Goal: Check status: Check status

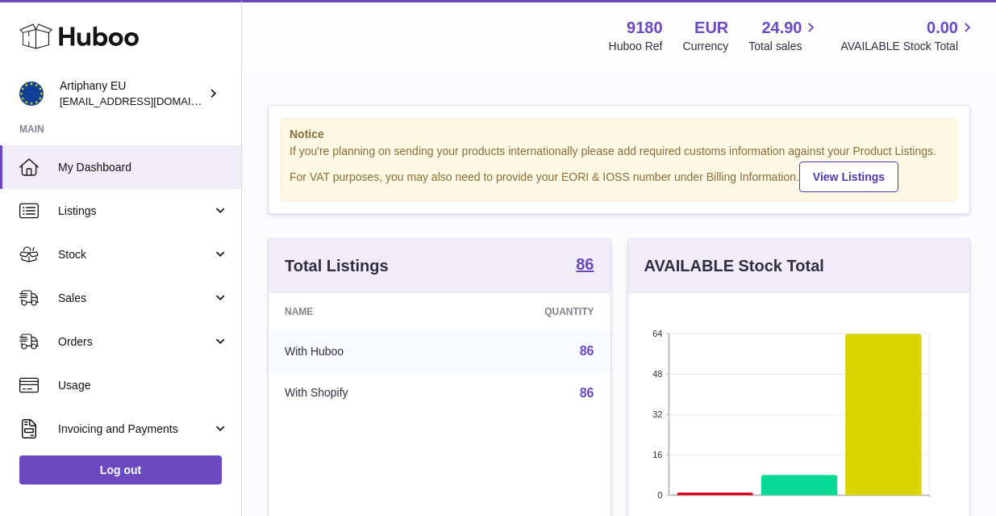
scroll to position [252, 341]
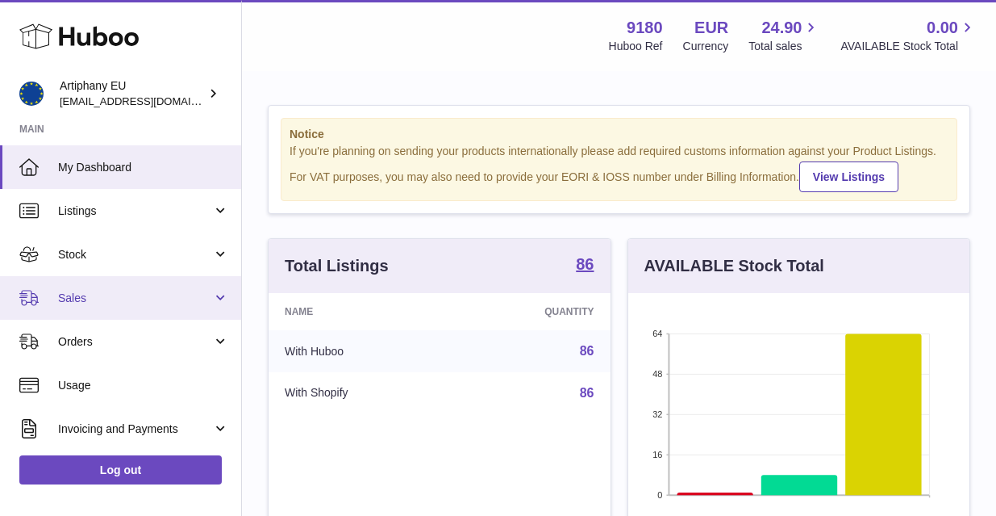
click at [122, 287] on link "Sales" at bounding box center [120, 298] width 241 height 44
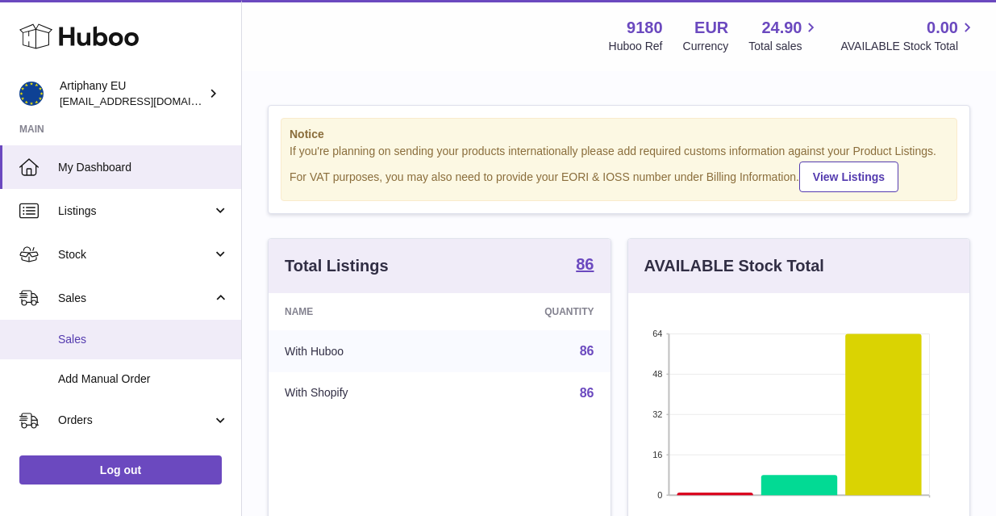
click at [134, 347] on link "Sales" at bounding box center [120, 339] width 241 height 40
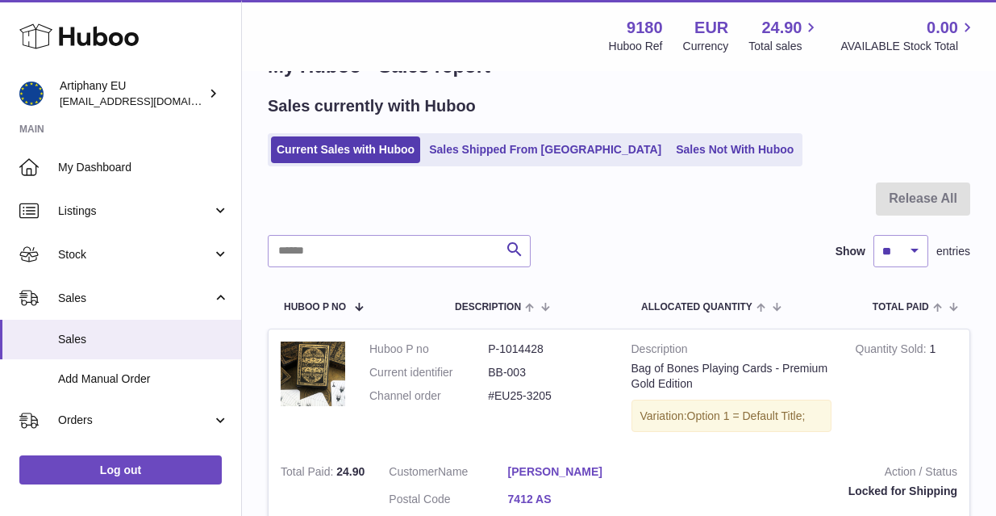
scroll to position [20, 0]
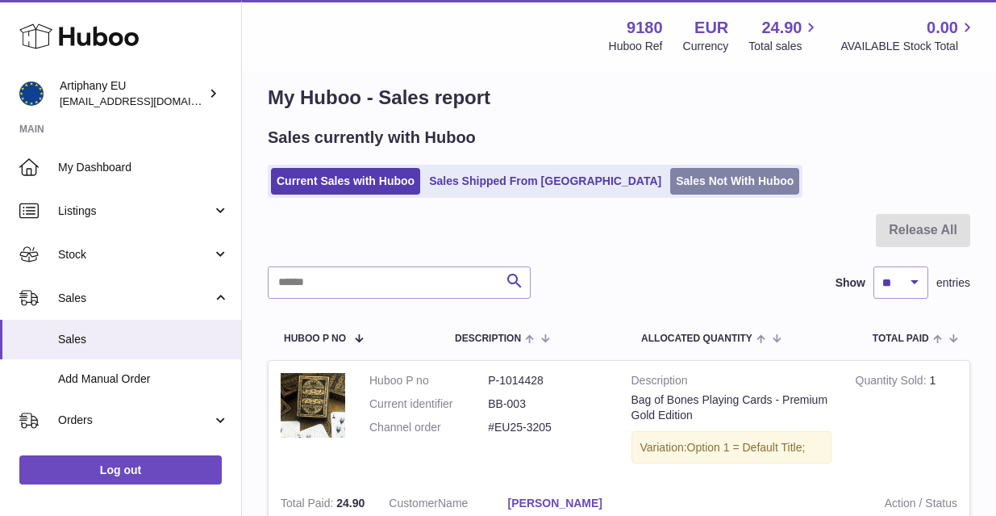
click at [670, 177] on link "Sales Not With Huboo" at bounding box center [734, 181] width 129 height 27
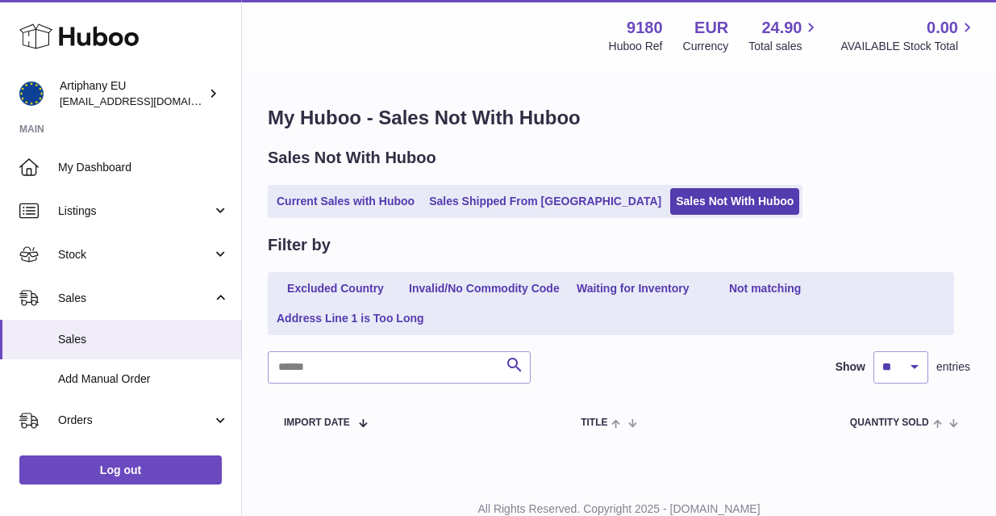
click at [491, 195] on link "Sales Shipped From [GEOGRAPHIC_DATA]" at bounding box center [546, 201] width 244 height 27
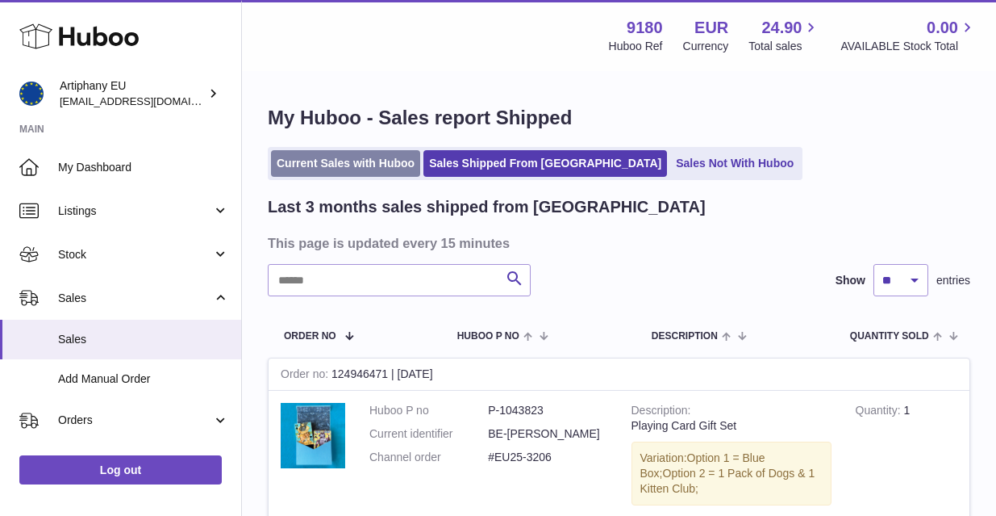
click at [322, 162] on link "Current Sales with Huboo" at bounding box center [345, 163] width 149 height 27
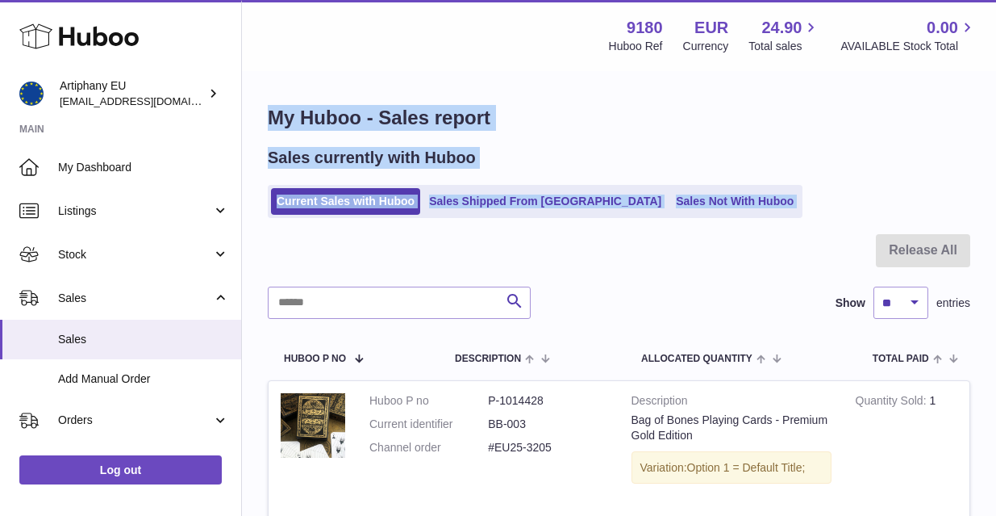
drag, startPoint x: 995, startPoint y: 72, endPoint x: 996, endPoint y: 237, distance: 165.4
click at [996, 237] on div "Menu Huboo 9180 Huboo Ref EUR Currency 24.90 Total sales 0.00 AVAILABLE Stock T…" at bounding box center [619, 341] width 754 height 682
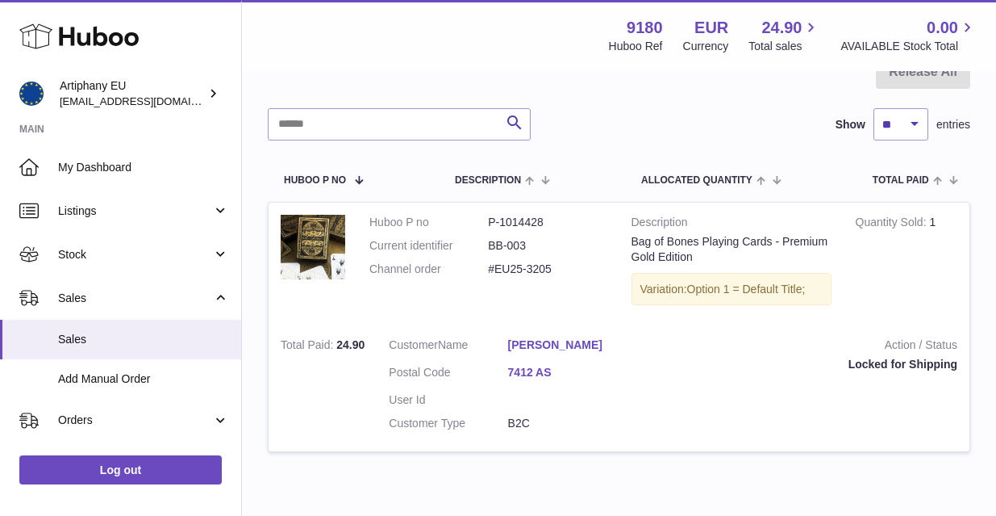
scroll to position [182, 0]
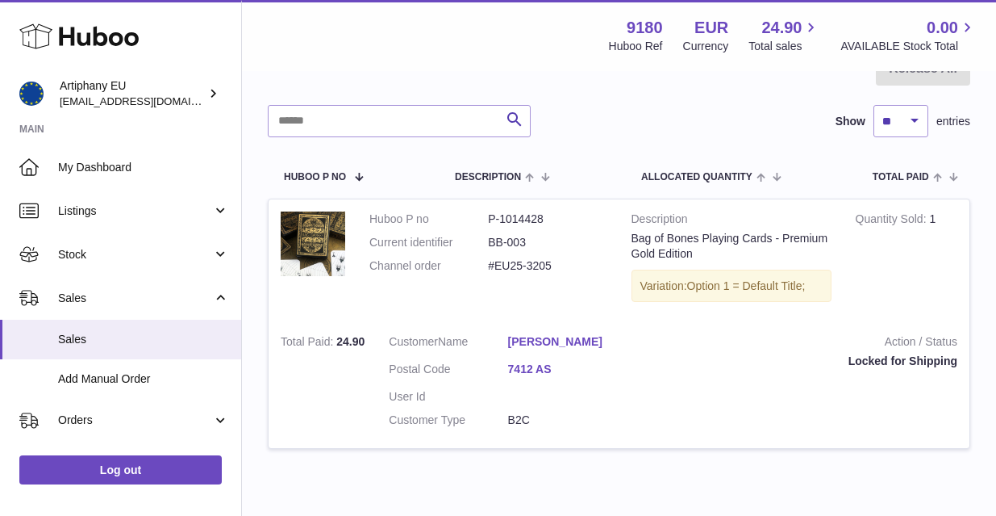
drag, startPoint x: 545, startPoint y: 213, endPoint x: 480, endPoint y: 214, distance: 65.4
click at [480, 214] on dl "Huboo P no P-1014428 Current identifier BB-003 Channel order #EU25-3205" at bounding box center [488, 246] width 238 height 70
copy dl "P-1014428"
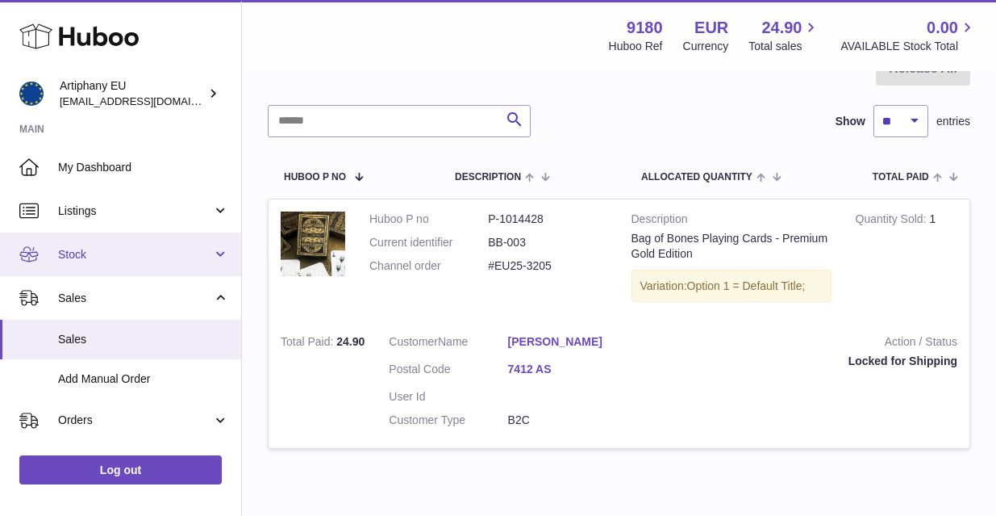
click at [110, 255] on span "Stock" at bounding box center [135, 254] width 154 height 15
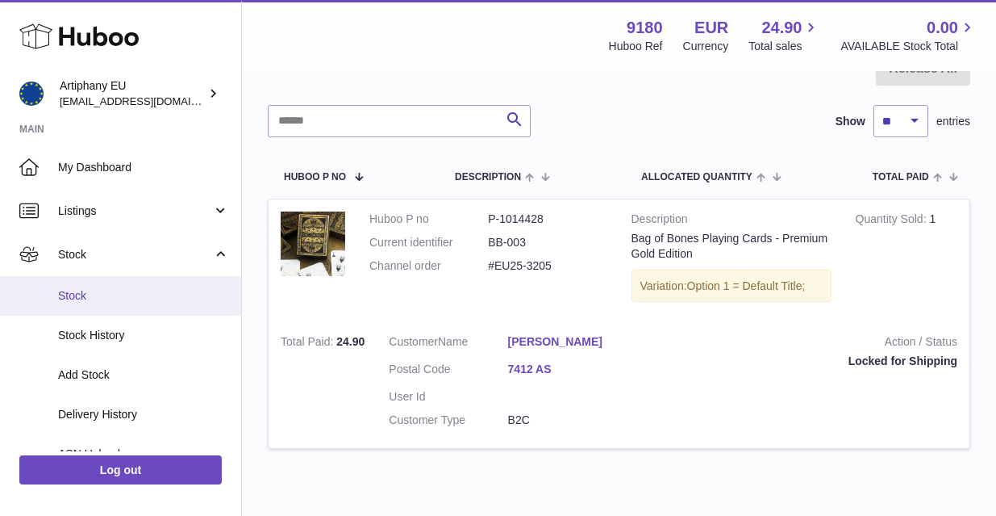
click at [110, 290] on span "Stock" at bounding box center [143, 295] width 171 height 15
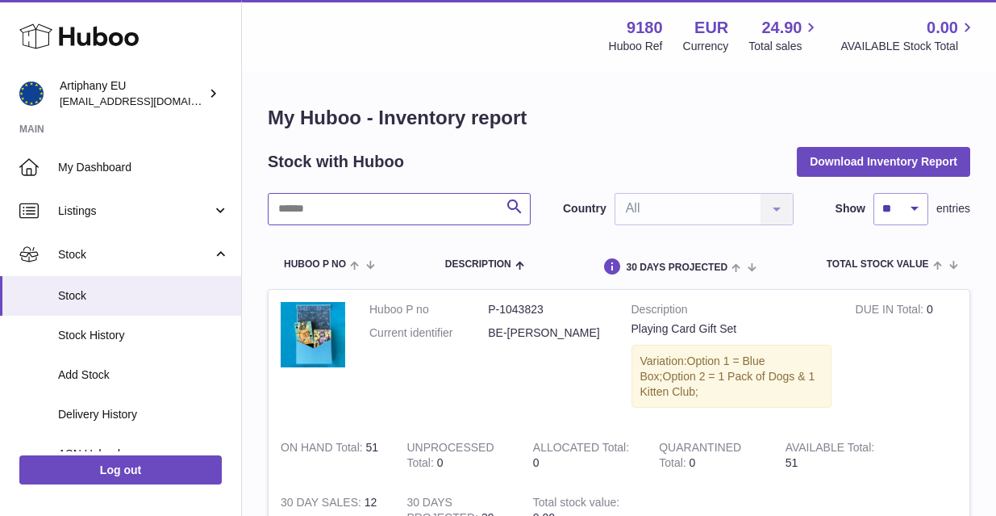
click at [331, 212] on input "text" at bounding box center [399, 209] width 263 height 32
paste input "*********"
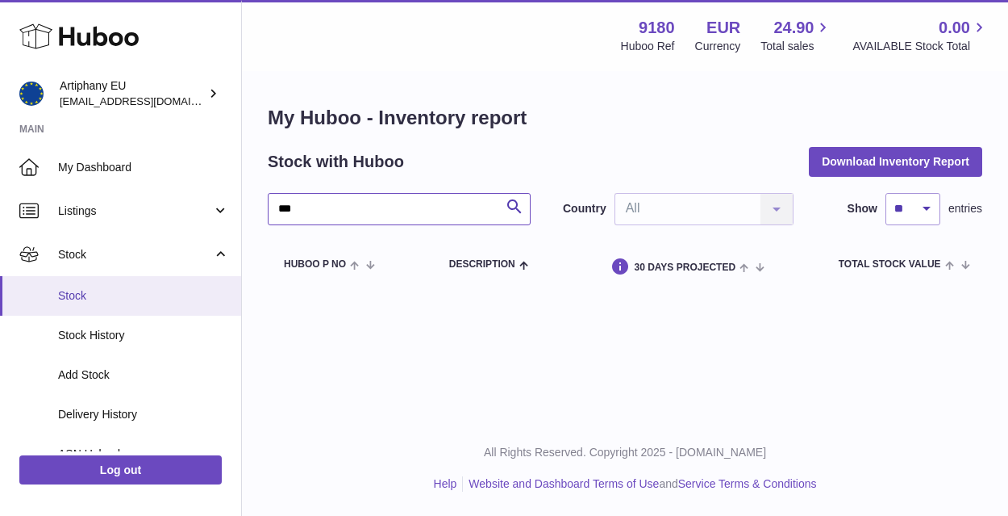
type input "*"
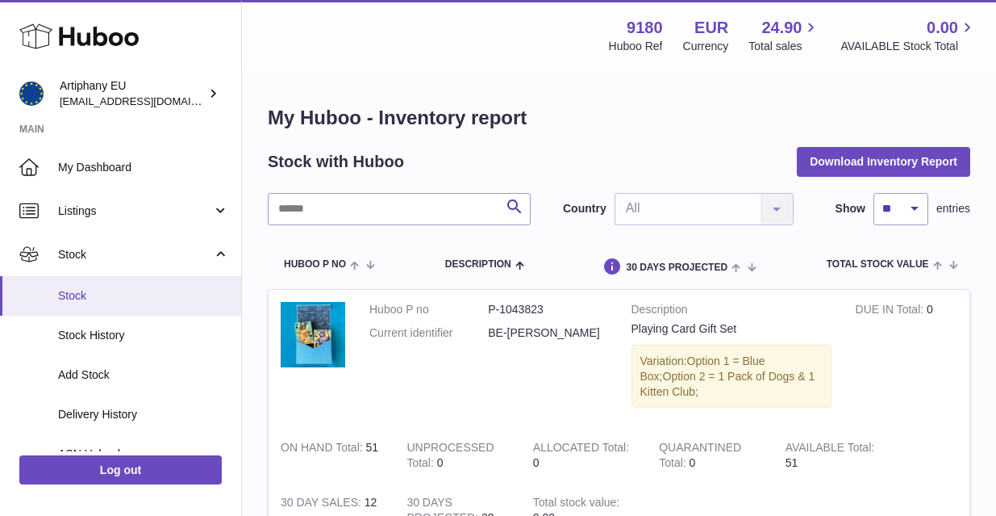
click at [90, 289] on span "Stock" at bounding box center [143, 295] width 171 height 15
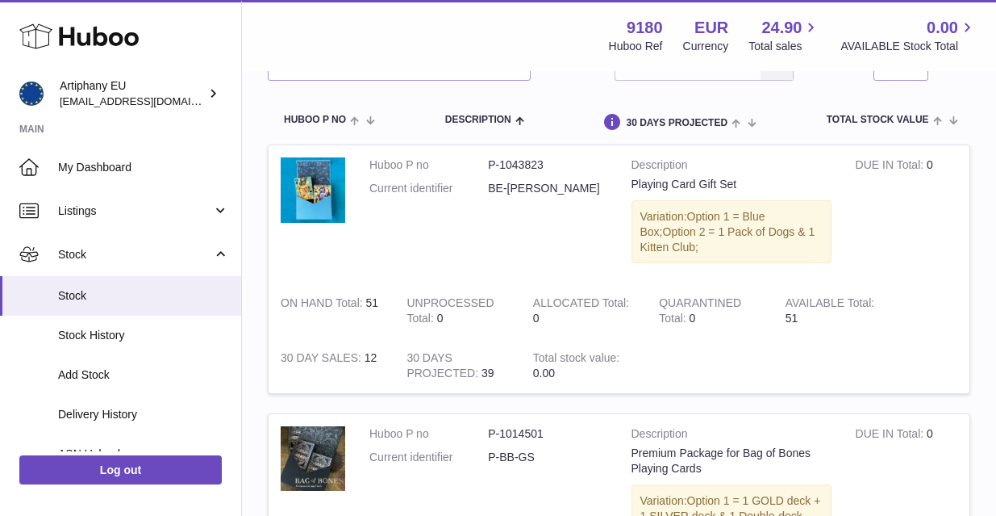
scroll to position [131, 0]
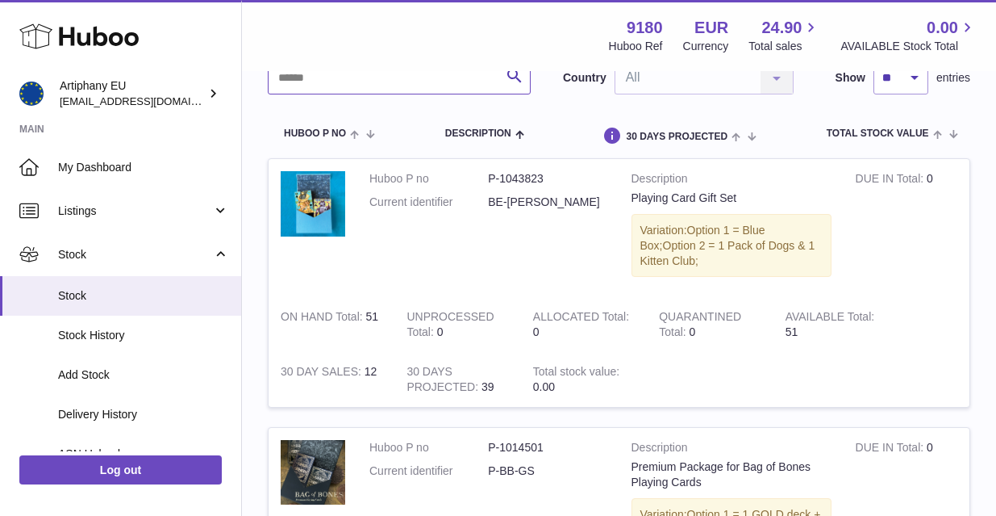
click at [478, 72] on input "text" at bounding box center [399, 78] width 263 height 32
paste input "*********"
type input "*********"
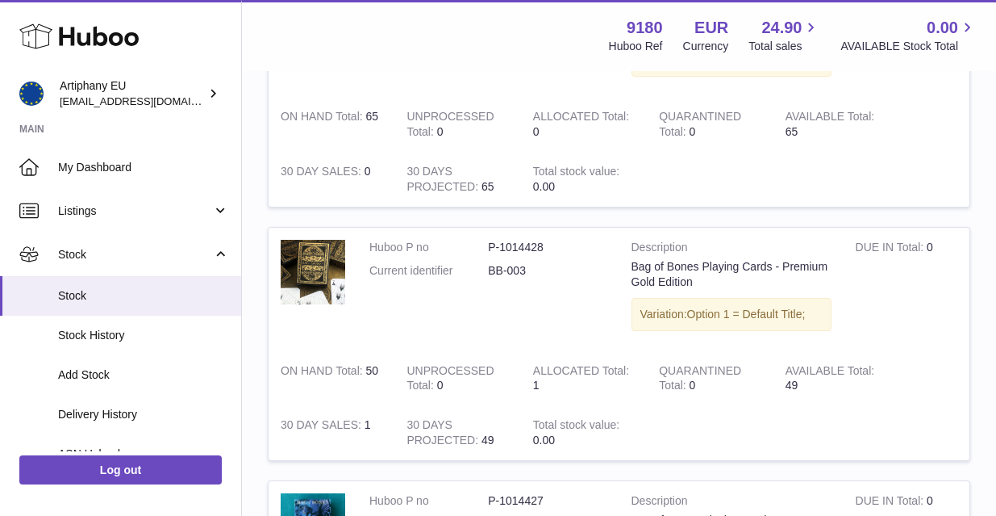
scroll to position [1830, 0]
